Goal: Task Accomplishment & Management: Complete application form

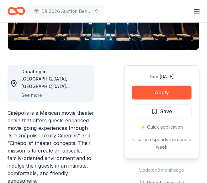
scroll to position [157, 0]
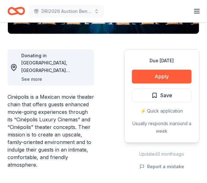
click at [38, 77] on button "See more" at bounding box center [31, 80] width 21 height 8
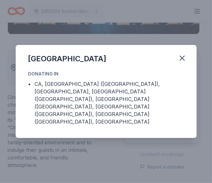
click at [141, 37] on div "Cinépolis Donating in • CA, West Hartford (CT), FL, Gaithersburg (MD), Hacketts…" at bounding box center [106, 91] width 212 height 183
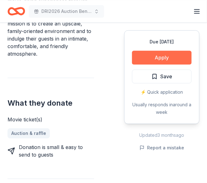
scroll to position [251, 0]
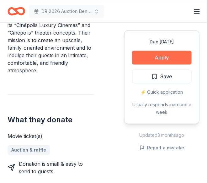
click at [159, 55] on button "Apply" at bounding box center [162, 58] width 60 height 14
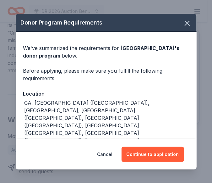
click at [13, 100] on div "Donor Program Requirements We've summarized the requirements for Cinépolis 's d…" at bounding box center [106, 91] width 212 height 183
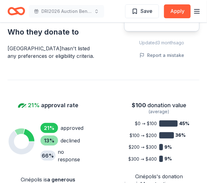
scroll to position [471, 0]
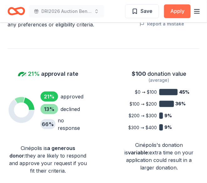
click at [182, 13] on button "Apply" at bounding box center [177, 11] width 27 height 14
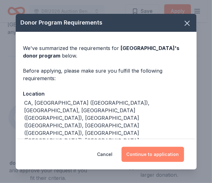
click at [157, 156] on button "Continue to application" at bounding box center [152, 154] width 62 height 15
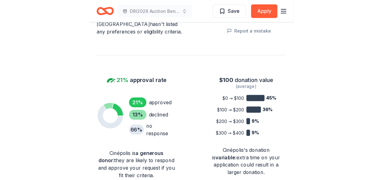
scroll to position [456, 0]
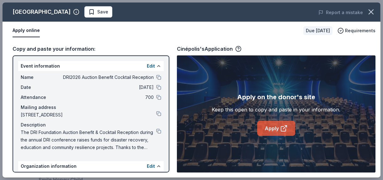
click at [207, 128] on icon at bounding box center [283, 129] width 5 height 5
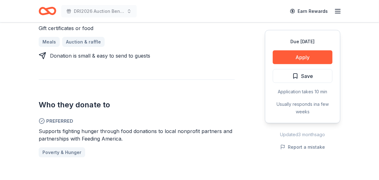
scroll to position [314, 0]
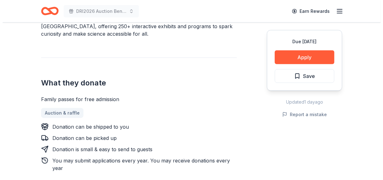
scroll to position [220, 0]
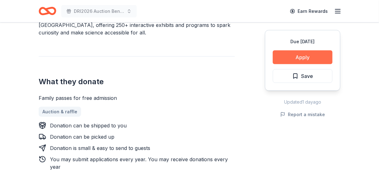
click at [309, 58] on button "Apply" at bounding box center [302, 58] width 60 height 14
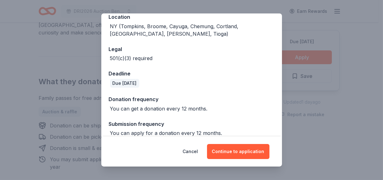
scroll to position [84, 0]
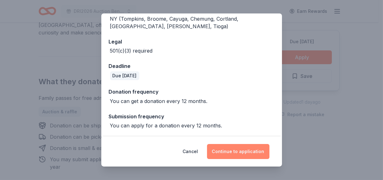
click at [239, 153] on button "Continue to application" at bounding box center [238, 151] width 62 height 15
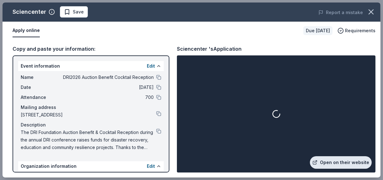
click at [354, 161] on link "Open on their website" at bounding box center [341, 163] width 62 height 13
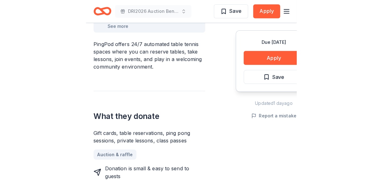
scroll to position [157, 0]
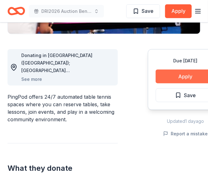
click at [191, 75] on button "Apply" at bounding box center [186, 77] width 60 height 14
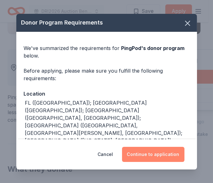
click at [150, 151] on button "Continue to application" at bounding box center [153, 154] width 62 height 15
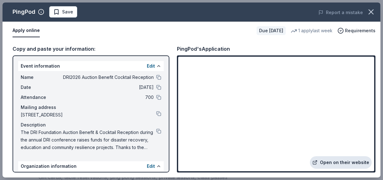
click at [208, 164] on link "Open on their website" at bounding box center [341, 163] width 62 height 13
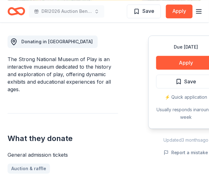
scroll to position [188, 0]
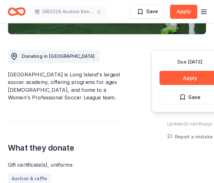
scroll to position [157, 0]
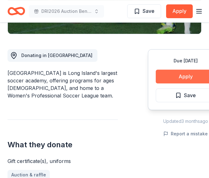
click at [195, 80] on button "Apply" at bounding box center [186, 77] width 60 height 14
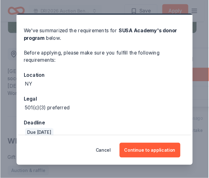
scroll to position [25, 0]
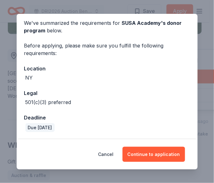
click at [12, 43] on div "Donor Program Requirements We've summarized the requirements for SUSA Academy '…" at bounding box center [107, 91] width 214 height 183
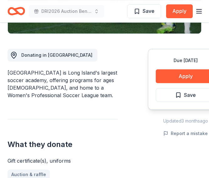
scroll to position [157, 0]
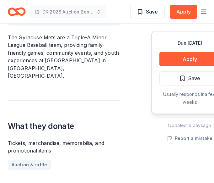
scroll to position [220, 0]
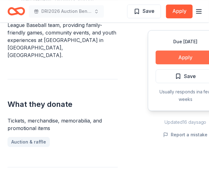
click at [186, 57] on button "Apply" at bounding box center [186, 58] width 60 height 14
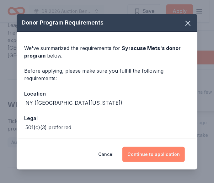
click at [165, 157] on button "Continue to application" at bounding box center [153, 154] width 62 height 15
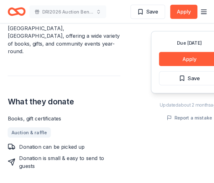
scroll to position [220, 0]
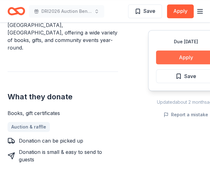
click at [184, 59] on button "Apply" at bounding box center [186, 58] width 60 height 14
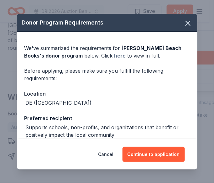
click at [115, 54] on link "here" at bounding box center [121, 56] width 12 height 8
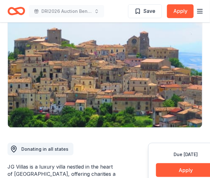
scroll to position [126, 0]
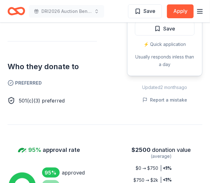
scroll to position [502, 0]
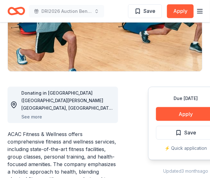
scroll to position [126, 0]
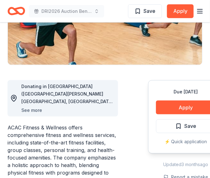
click at [33, 108] on button "See more" at bounding box center [31, 111] width 21 height 8
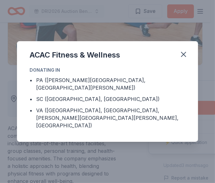
click at [37, 110] on div "• PA (Exton, Wayne, West Chester) • SC (Greenville, Simpsonville) • VA (Charlot…" at bounding box center [108, 102] width 156 height 53
click at [182, 56] on icon "button" at bounding box center [183, 54] width 4 height 4
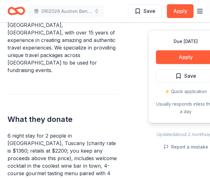
scroll to position [251, 0]
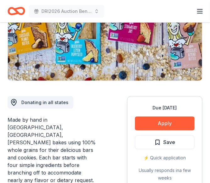
scroll to position [157, 0]
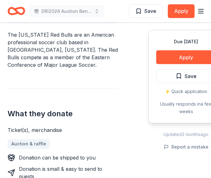
scroll to position [220, 0]
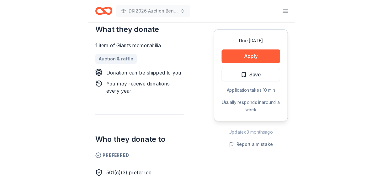
scroll to position [345, 0]
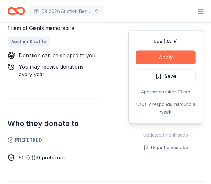
click at [180, 51] on button "Apply" at bounding box center [166, 58] width 60 height 14
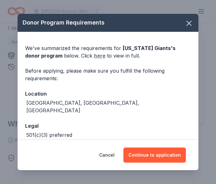
click at [94, 54] on link "here" at bounding box center [100, 56] width 12 height 8
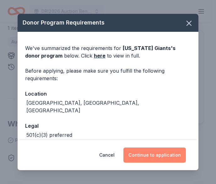
click at [145, 153] on button "Continue to application" at bounding box center [154, 154] width 62 height 15
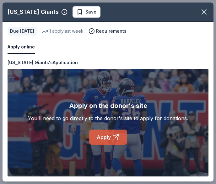
click at [107, 136] on link "Apply" at bounding box center [108, 136] width 38 height 15
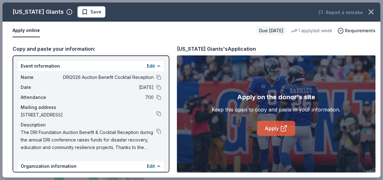
click at [211, 125] on link "Apply" at bounding box center [276, 128] width 38 height 15
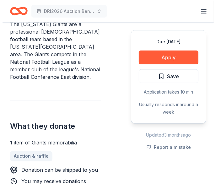
scroll to position [282, 0]
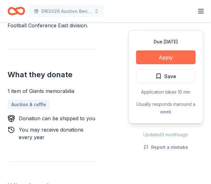
click at [177, 58] on button "Apply" at bounding box center [166, 58] width 60 height 14
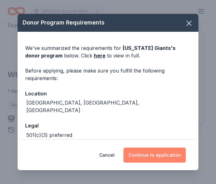
click at [149, 155] on button "Continue to application" at bounding box center [154, 155] width 62 height 15
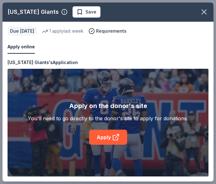
click at [135, 106] on div "Apply on the donor's site" at bounding box center [108, 106] width 78 height 10
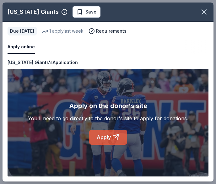
click at [114, 141] on link "Apply" at bounding box center [108, 137] width 38 height 15
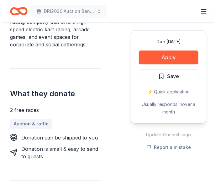
scroll to position [282, 0]
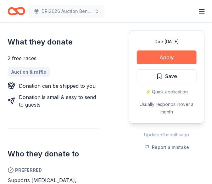
click at [178, 54] on button "Apply" at bounding box center [167, 58] width 60 height 14
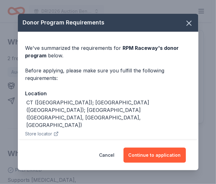
scroll to position [63, 0]
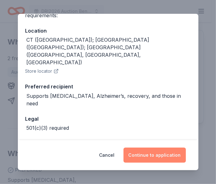
click at [157, 153] on button "Continue to application" at bounding box center [155, 155] width 62 height 15
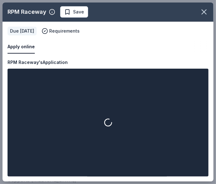
click at [105, 56] on div "Apply online Due in 124 days Requirements" at bounding box center [108, 40] width 211 height 37
click at [137, 43] on div "Apply online" at bounding box center [108, 46] width 201 height 13
click at [127, 38] on div "Apply online Due in 124 days Requirements" at bounding box center [108, 40] width 211 height 37
click at [132, 50] on div "Apply online" at bounding box center [108, 46] width 201 height 13
click at [28, 50] on button "Apply online" at bounding box center [21, 46] width 27 height 13
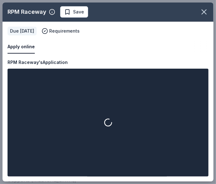
click at [153, 141] on div at bounding box center [108, 122] width 199 height 105
click at [28, 31] on div "Due [DATE]" at bounding box center [22, 31] width 29 height 9
click at [149, 46] on div "Apply online" at bounding box center [108, 46] width 201 height 13
click at [118, 54] on div "Apply online Due in 124 days Requirements" at bounding box center [108, 40] width 211 height 37
click at [149, 52] on div "Apply online" at bounding box center [108, 46] width 201 height 13
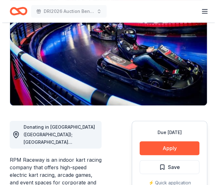
scroll to position [94, 0]
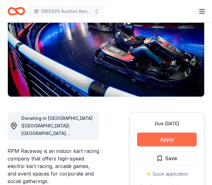
click at [171, 138] on button "Apply" at bounding box center [167, 139] width 60 height 14
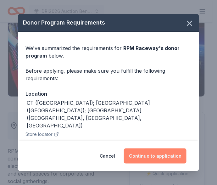
click at [154, 158] on button "Continue to application" at bounding box center [155, 155] width 62 height 15
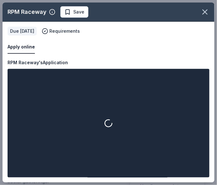
click at [148, 123] on div at bounding box center [108, 123] width 199 height 106
click at [88, 148] on div at bounding box center [108, 123] width 199 height 106
click at [27, 49] on button "Apply online" at bounding box center [21, 46] width 27 height 13
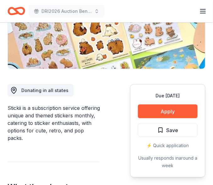
scroll to position [157, 0]
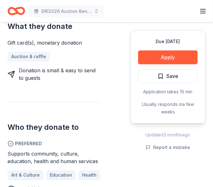
scroll to position [345, 0]
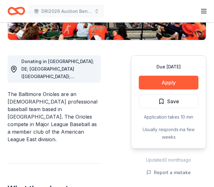
scroll to position [126, 0]
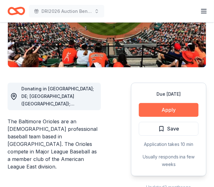
click at [179, 112] on button "Apply" at bounding box center [169, 110] width 60 height 14
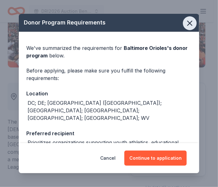
click at [188, 24] on icon "button" at bounding box center [190, 23] width 4 height 4
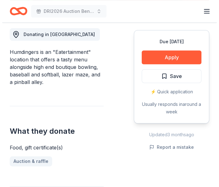
scroll to position [157, 0]
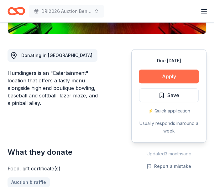
click at [169, 73] on button "Apply" at bounding box center [169, 77] width 60 height 14
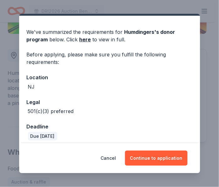
scroll to position [21, 0]
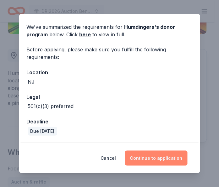
click at [152, 160] on button "Continue to application" at bounding box center [156, 158] width 62 height 15
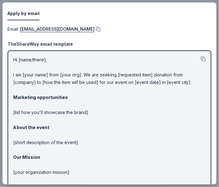
scroll to position [0, 0]
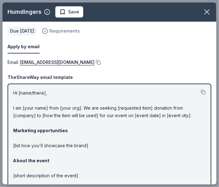
click at [62, 31] on span "Requirements" at bounding box center [64, 31] width 30 height 8
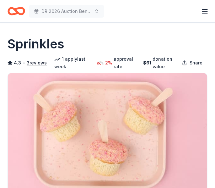
click at [159, 36] on div "Sprinkles" at bounding box center [108, 44] width 200 height 18
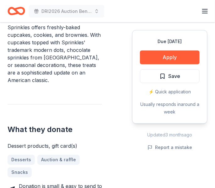
scroll to position [314, 0]
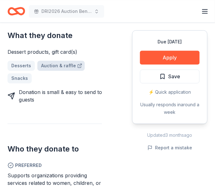
click at [46, 61] on link "Auction & raffle" at bounding box center [60, 66] width 47 height 10
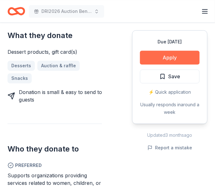
click at [169, 57] on button "Apply" at bounding box center [170, 58] width 60 height 14
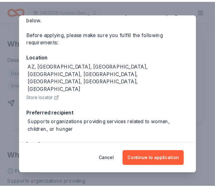
scroll to position [0, 0]
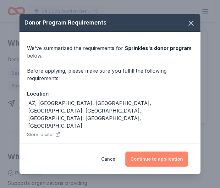
click at [175, 161] on button "Continue to application" at bounding box center [156, 158] width 62 height 15
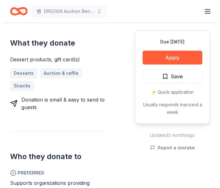
scroll to position [299, 0]
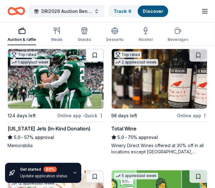
scroll to position [63, 0]
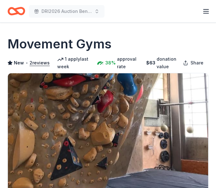
click at [116, 96] on img at bounding box center [108, 133] width 200 height 120
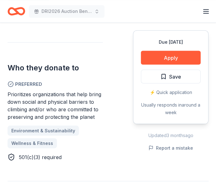
scroll to position [345, 0]
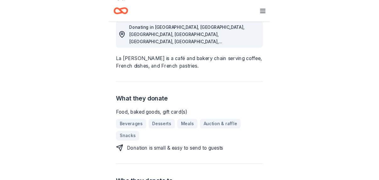
scroll to position [220, 0]
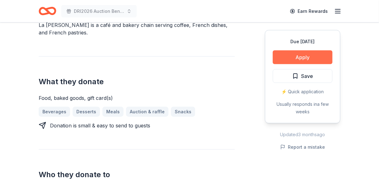
click at [167, 58] on button "Apply" at bounding box center [302, 58] width 60 height 14
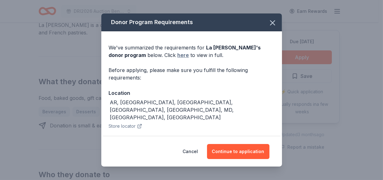
click at [167, 55] on link "here" at bounding box center [184, 55] width 12 height 8
click at [167, 20] on icon "button" at bounding box center [272, 23] width 9 height 9
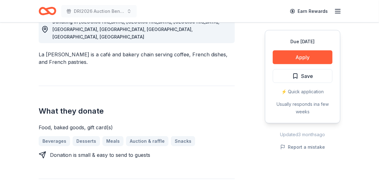
scroll to position [188, 0]
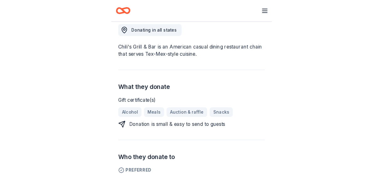
scroll to position [126, 0]
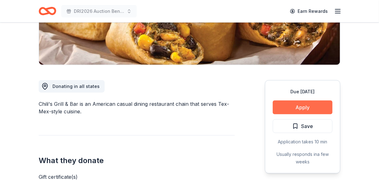
click at [167, 102] on button "Apply" at bounding box center [302, 108] width 60 height 14
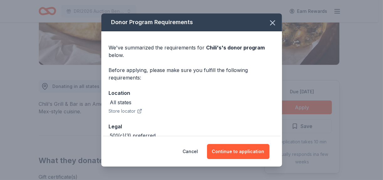
scroll to position [36, 0]
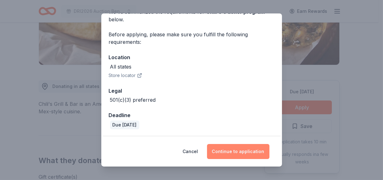
click at [167, 153] on button "Continue to application" at bounding box center [238, 151] width 62 height 15
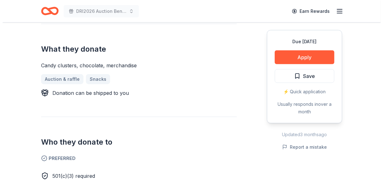
scroll to position [251, 0]
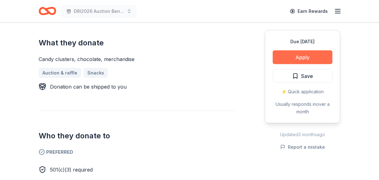
click at [168, 57] on button "Apply" at bounding box center [302, 58] width 60 height 14
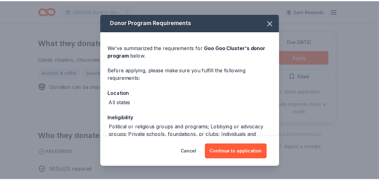
scroll to position [63, 0]
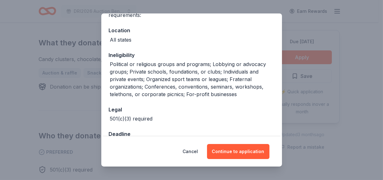
click at [65, 107] on div "Donor Program Requirements We've summarized the requirements for Goo Goo Cluste…" at bounding box center [191, 90] width 383 height 180
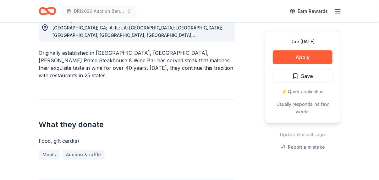
scroll to position [188, 0]
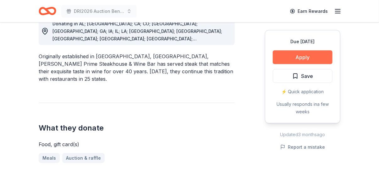
click at [168, 55] on button "Apply" at bounding box center [302, 58] width 60 height 14
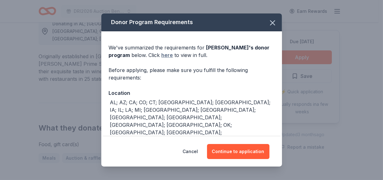
click at [162, 53] on link "here" at bounding box center [168, 55] width 12 height 8
click at [168, 26] on icon "button" at bounding box center [272, 23] width 9 height 9
